Goal: Information Seeking & Learning: Learn about a topic

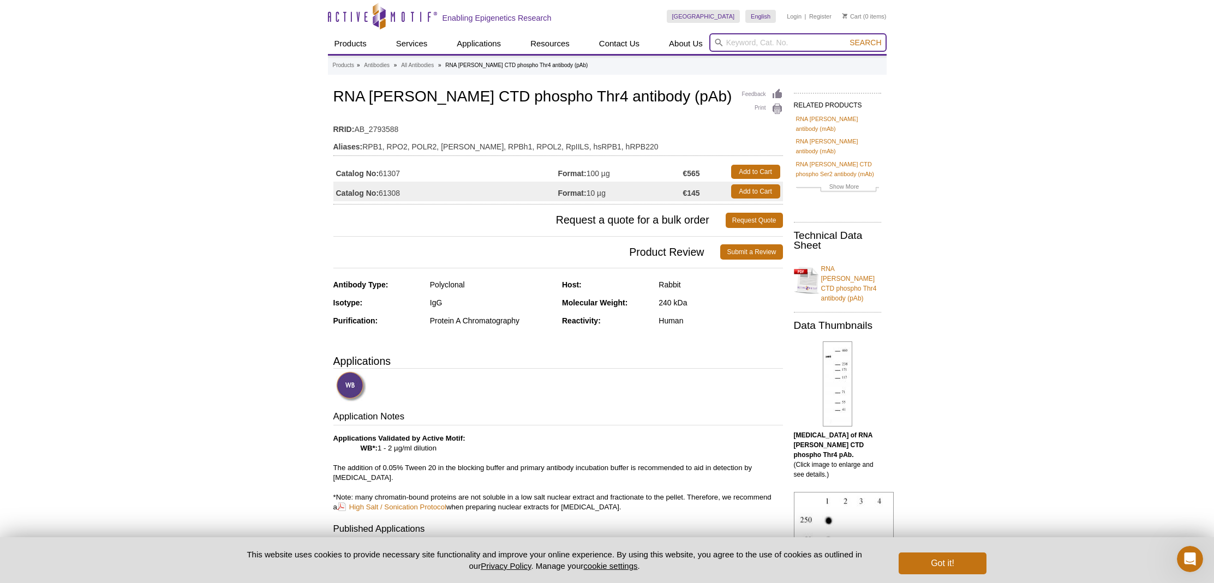
click at [733, 41] on input "search" at bounding box center [797, 42] width 177 height 19
paste input "61361"
type input "61361"
click at [846, 38] on button "Search" at bounding box center [865, 43] width 38 height 10
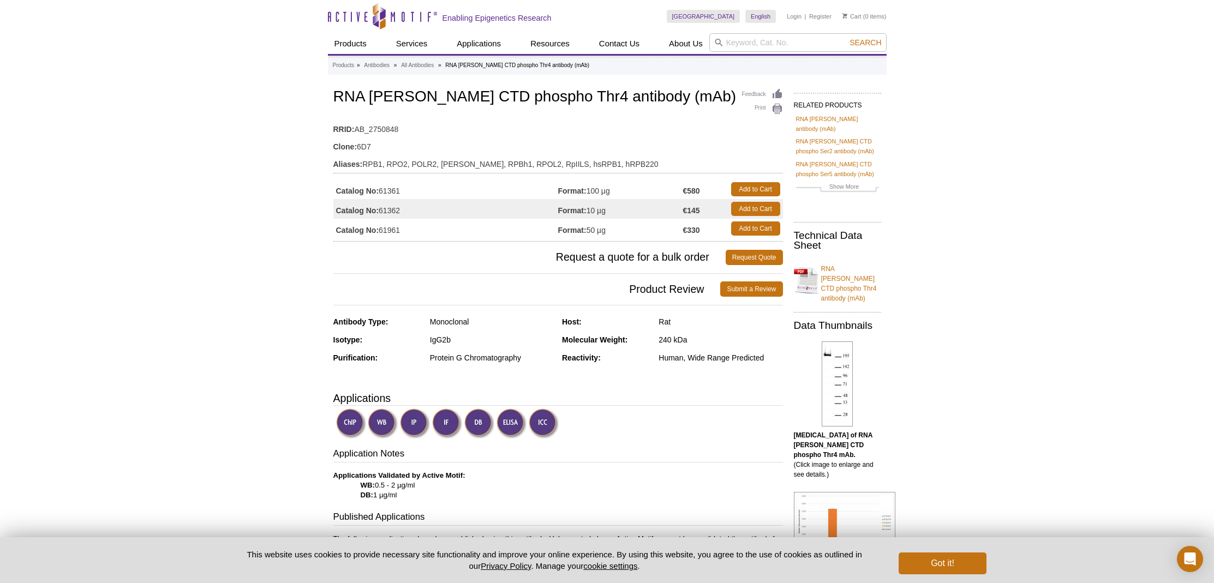
click at [444, 418] on img at bounding box center [447, 424] width 30 height 30
click at [933, 560] on button "Got it!" at bounding box center [941, 564] width 87 height 22
